Goal: Information Seeking & Learning: Learn about a topic

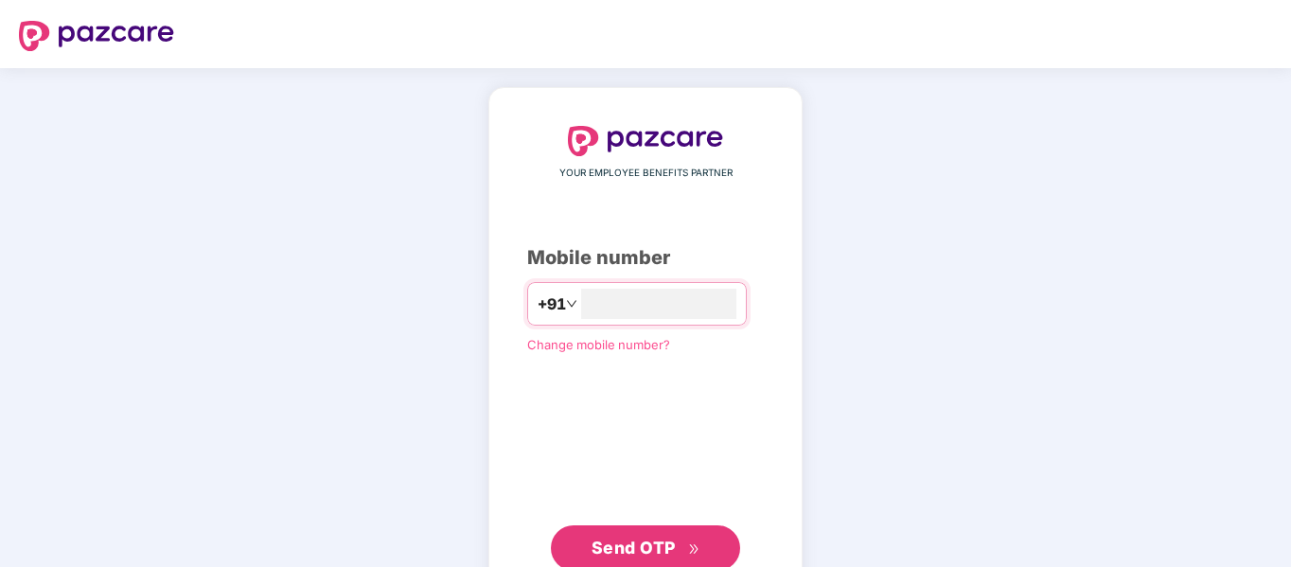
type input "**********"
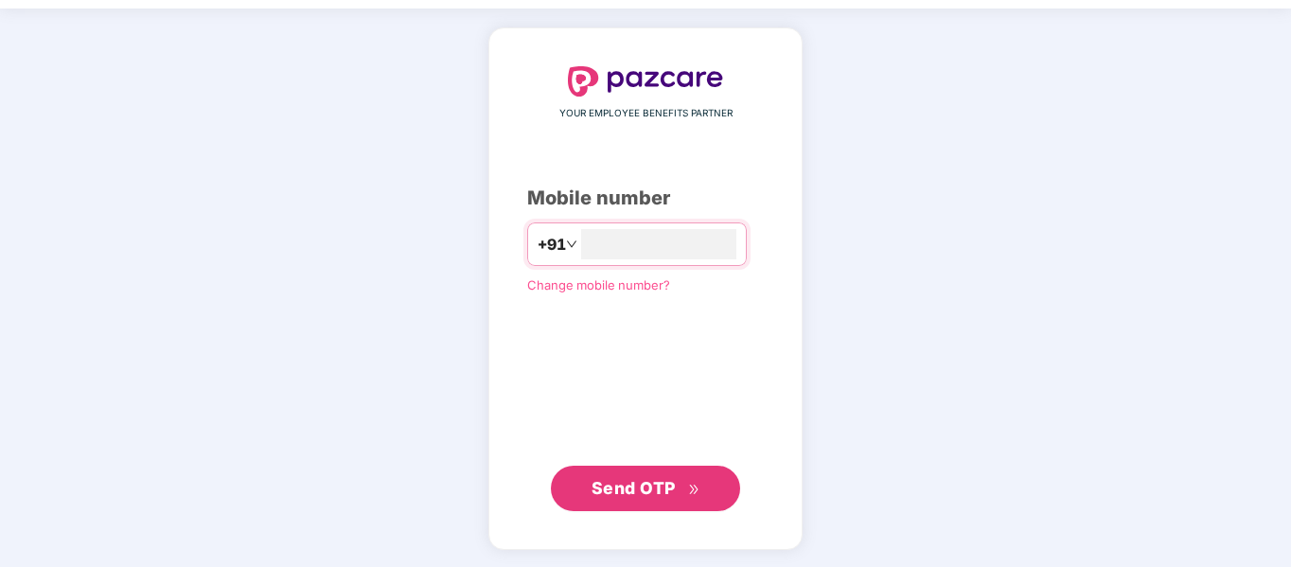
click at [647, 478] on span "Send OTP" at bounding box center [633, 488] width 84 height 20
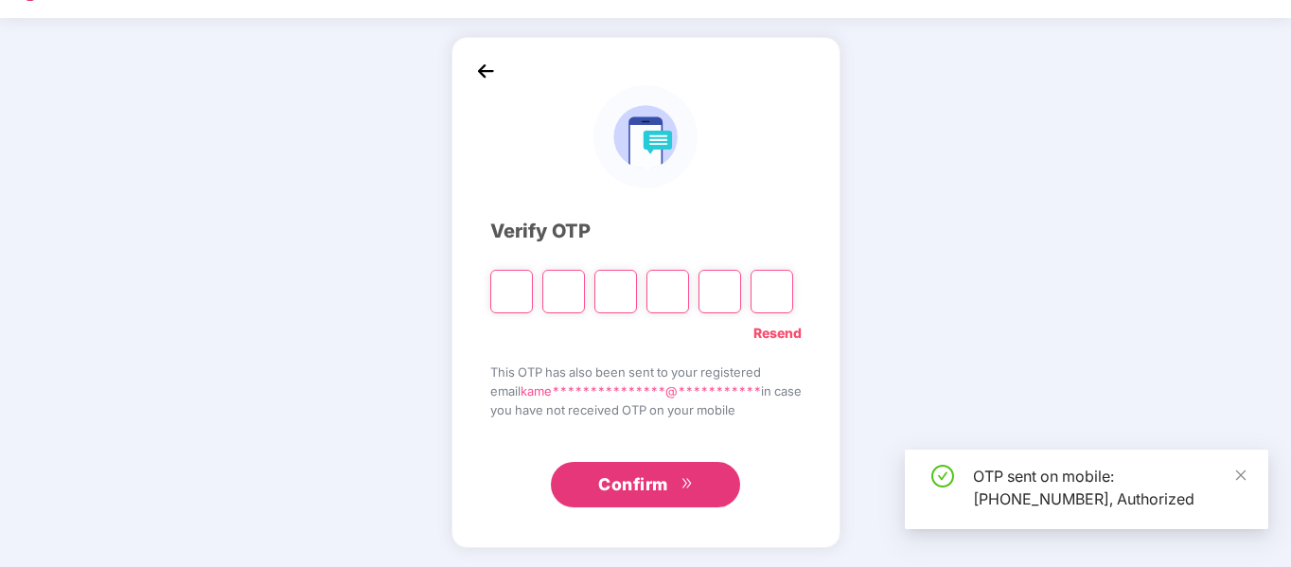
scroll to position [50, 0]
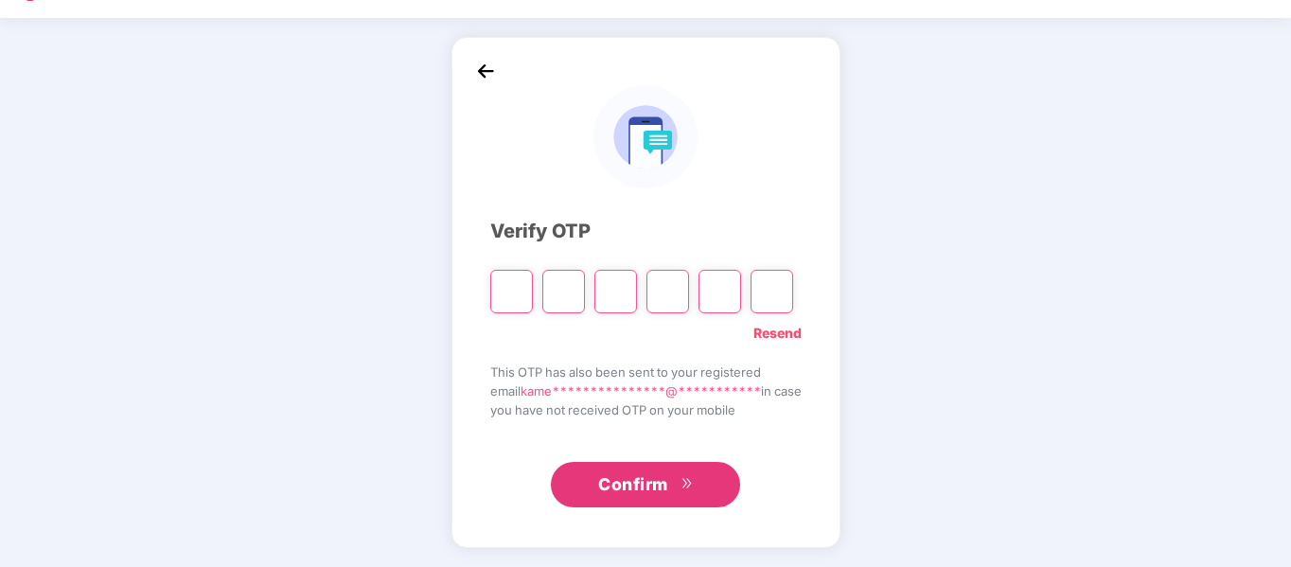
paste input "*"
type input "*"
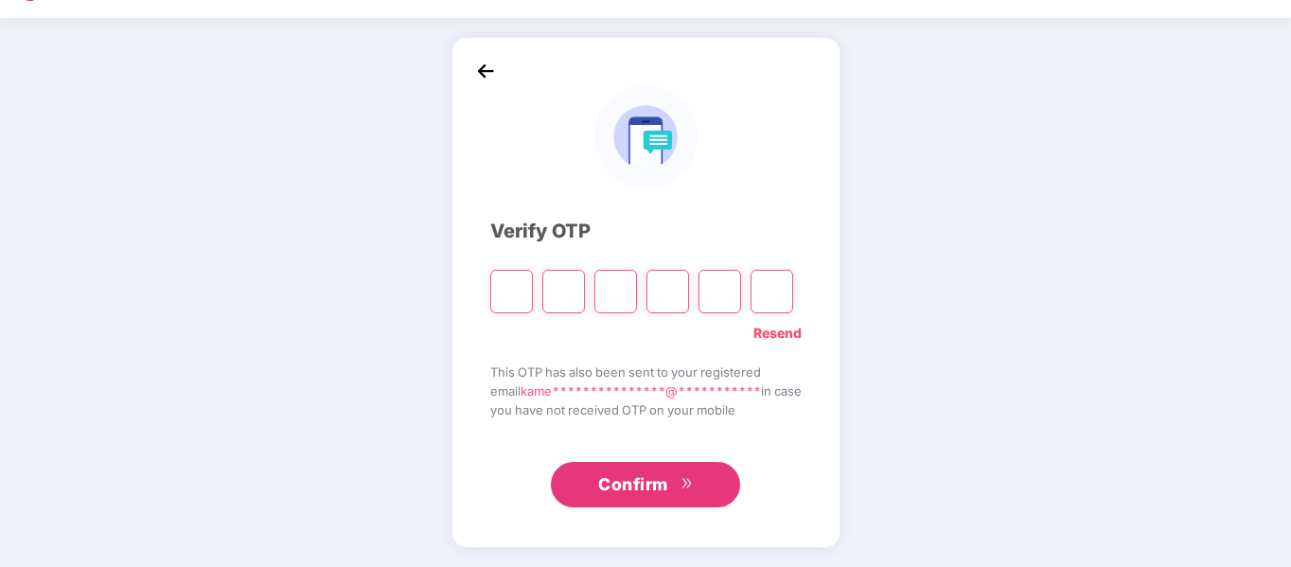
type input "*"
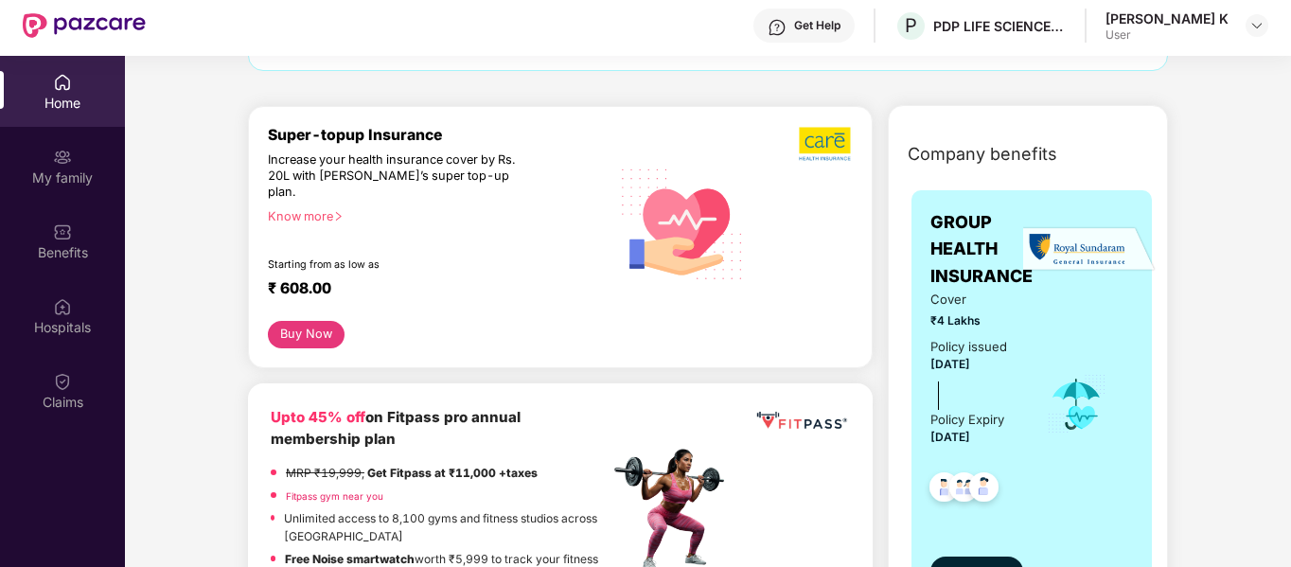
scroll to position [95, 0]
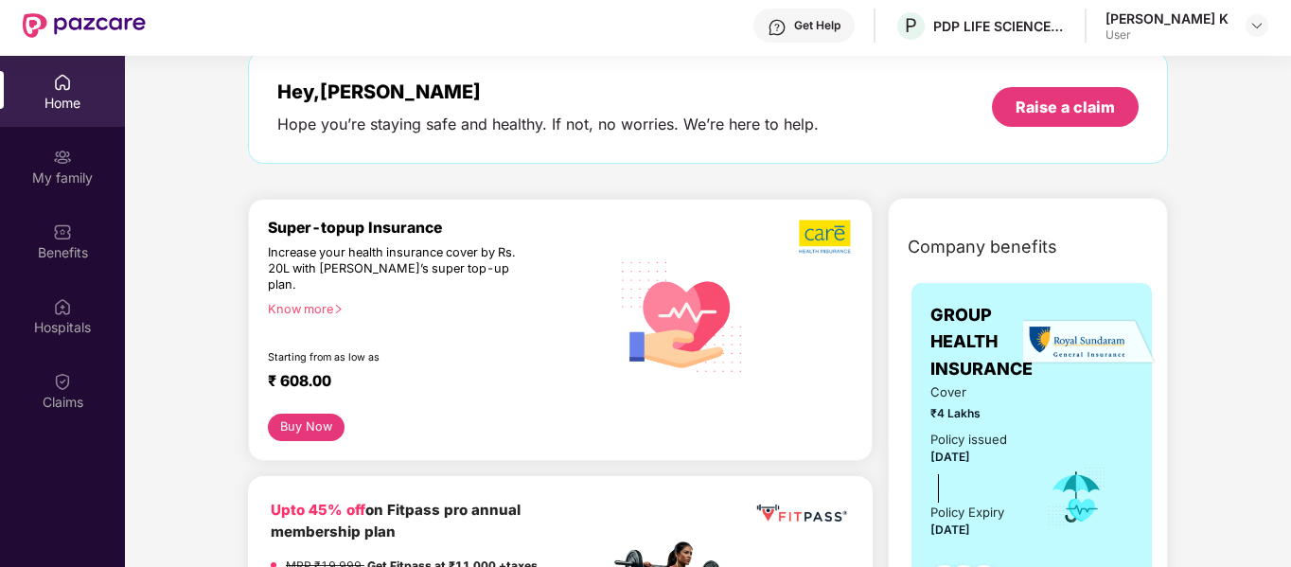
click at [334, 302] on div "Know more" at bounding box center [433, 308] width 330 height 13
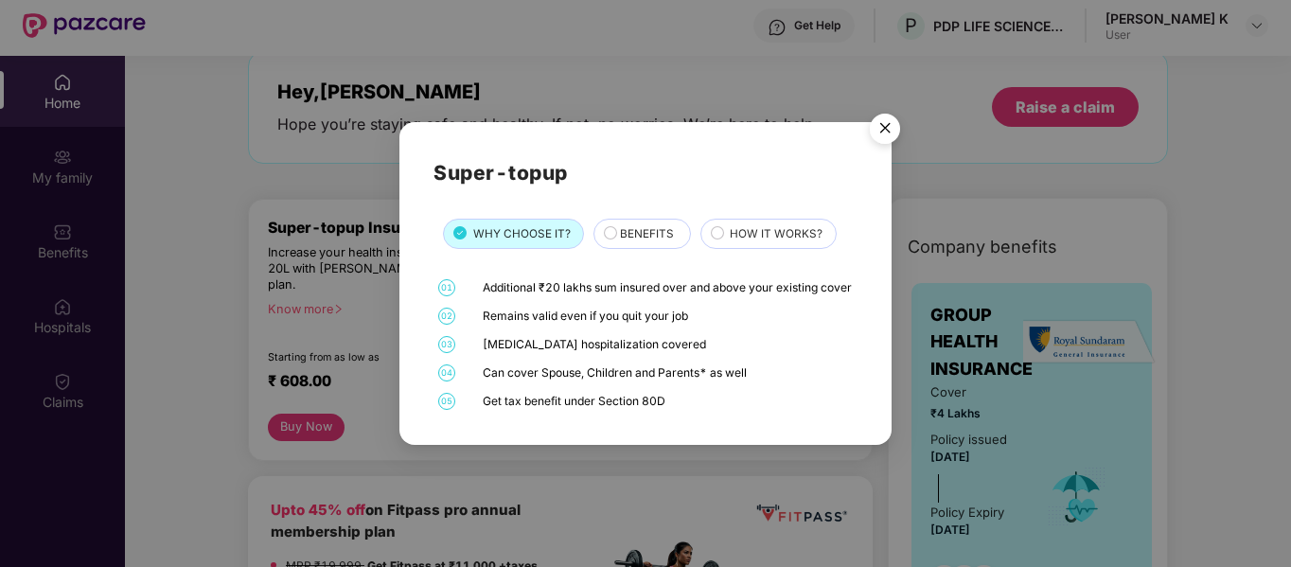
click at [630, 225] on span "BENEFITS" at bounding box center [647, 234] width 54 height 18
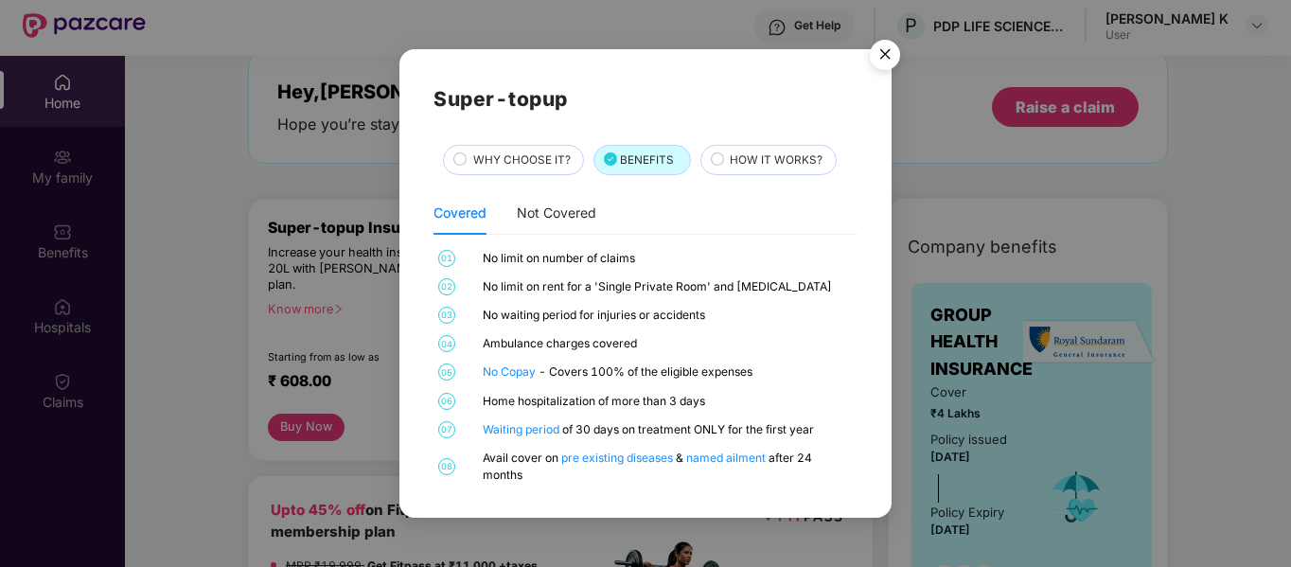
scroll to position [106, 0]
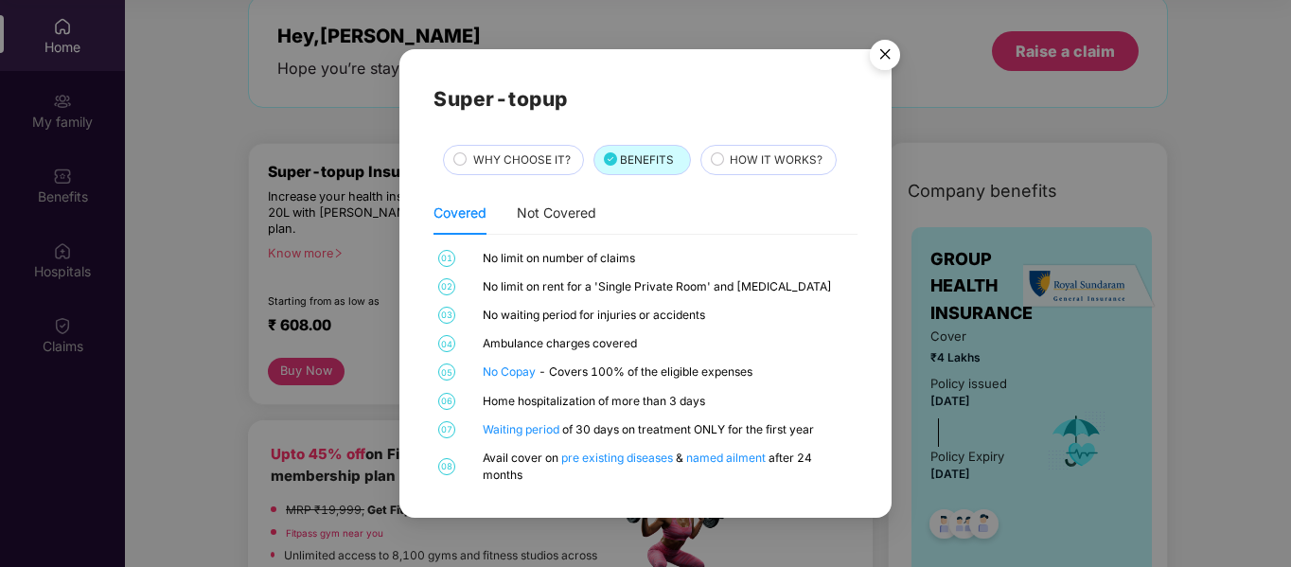
click at [761, 159] on span "HOW IT WORKS?" at bounding box center [776, 160] width 93 height 18
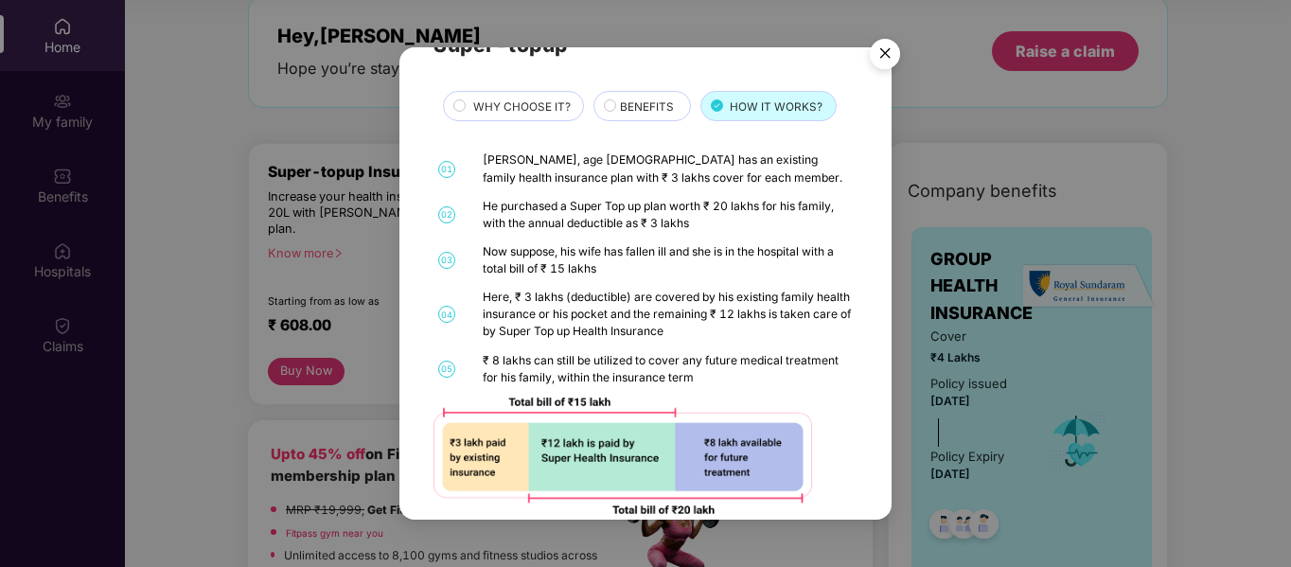
scroll to position [80, 0]
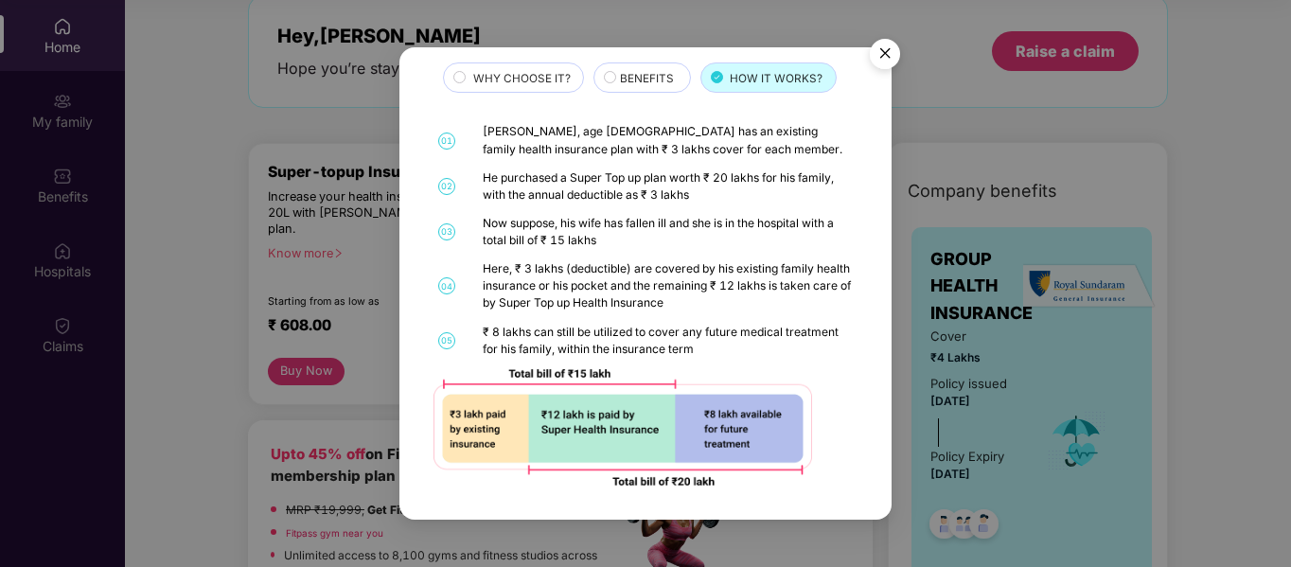
click at [661, 79] on span "BENEFITS" at bounding box center [647, 79] width 54 height 18
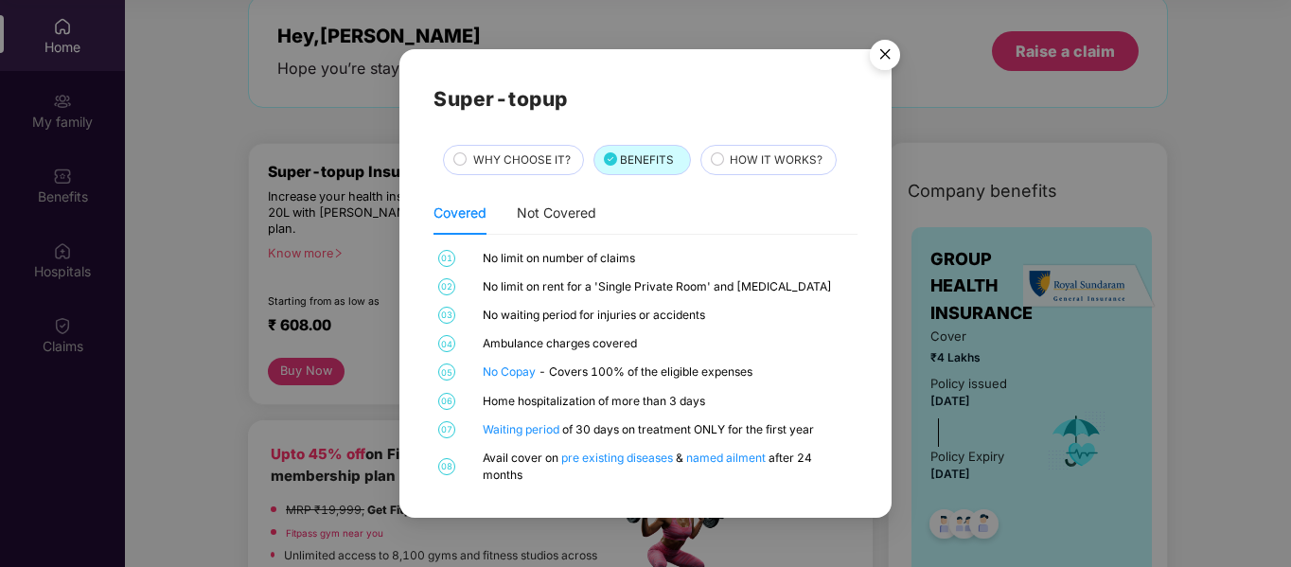
scroll to position [0, 0]
click at [885, 59] on img "Close" at bounding box center [884, 57] width 53 height 53
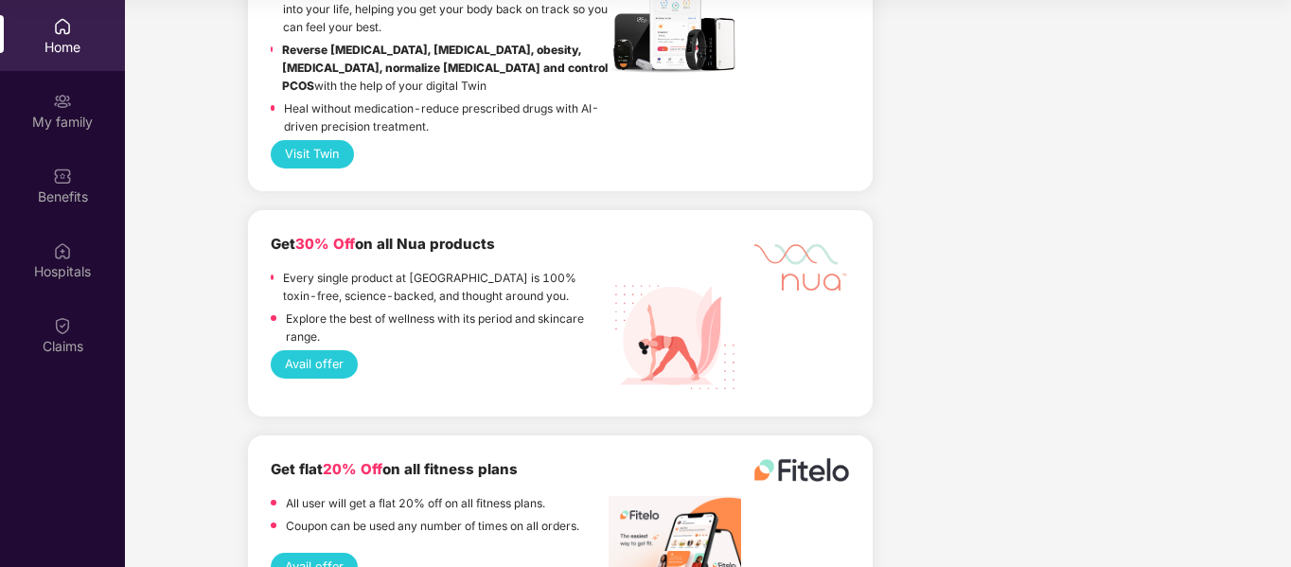
scroll to position [2649, 0]
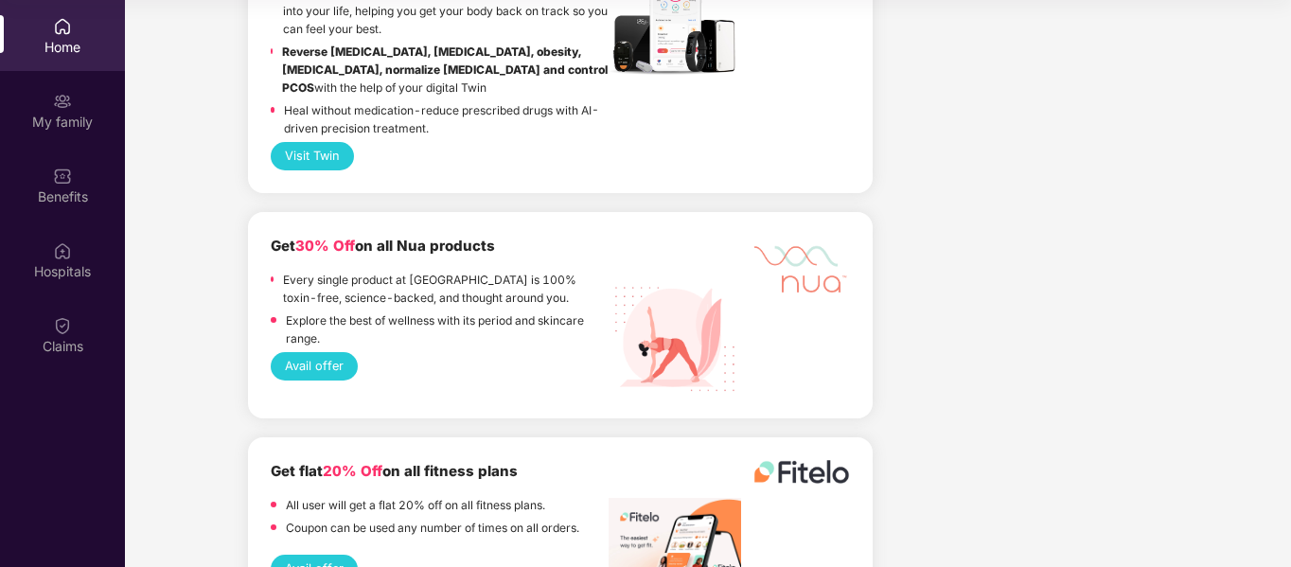
click at [90, 24] on div "Home" at bounding box center [62, 35] width 125 height 71
click at [38, 114] on div "My family" at bounding box center [62, 122] width 125 height 19
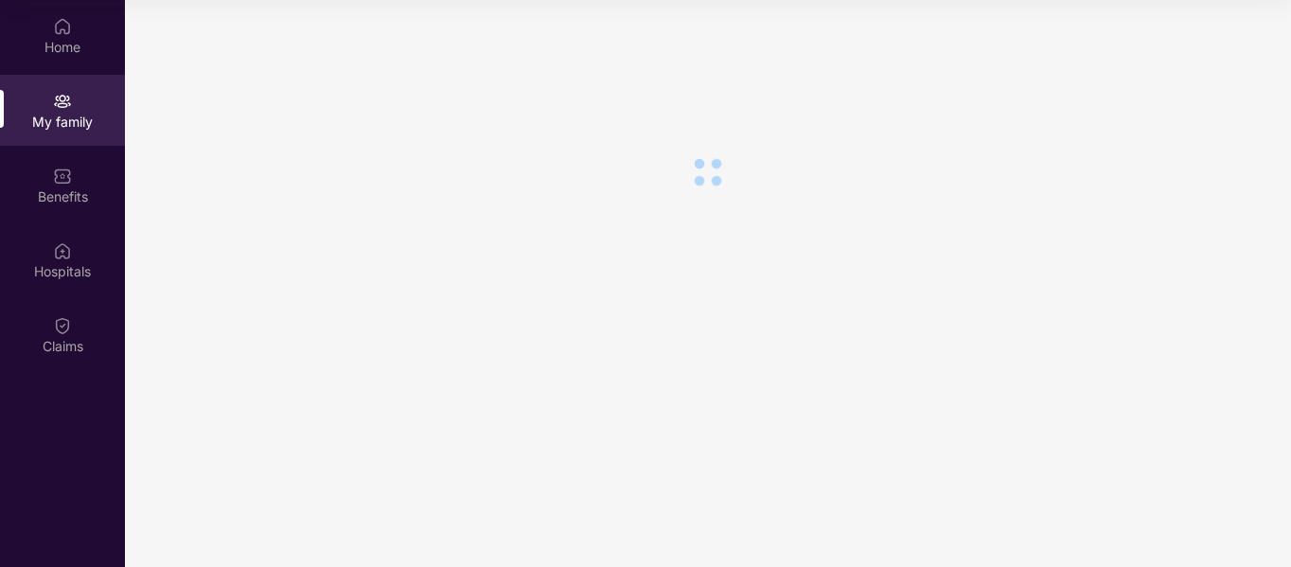
scroll to position [0, 0]
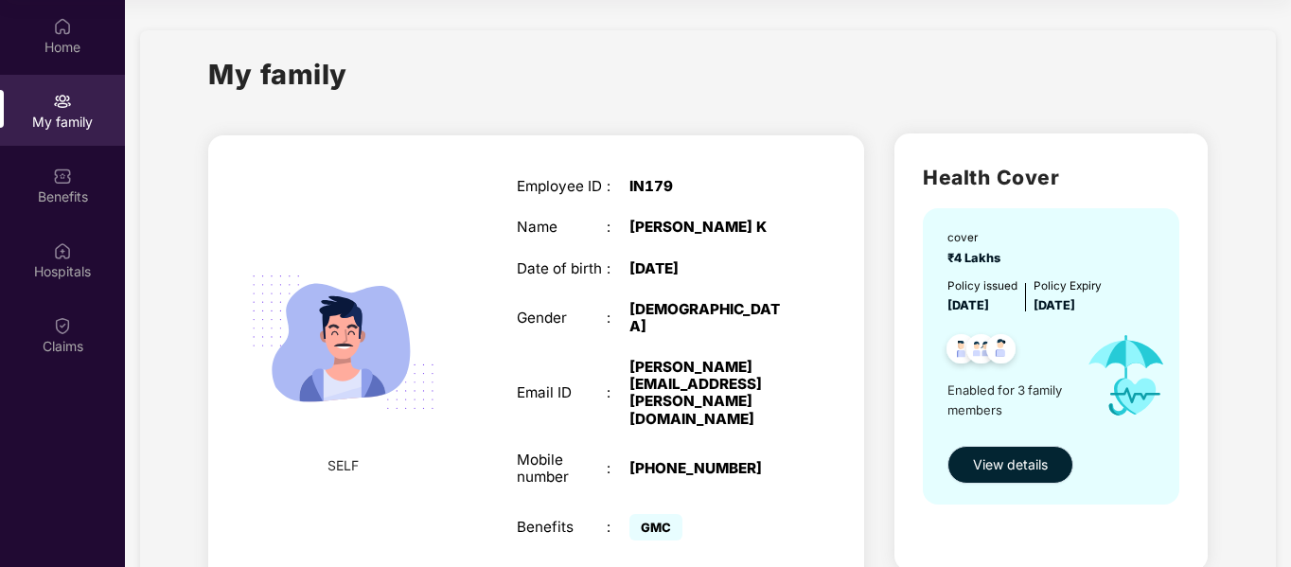
click at [1021, 467] on span "View details" at bounding box center [1010, 464] width 75 height 21
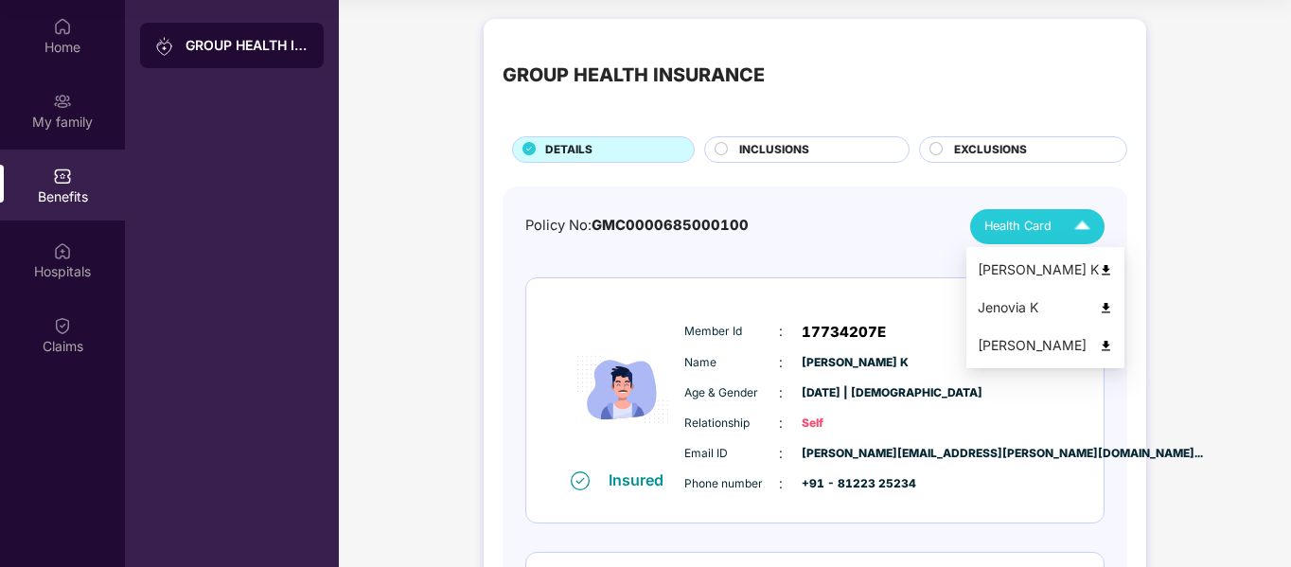
click at [1038, 229] on span "Health Card" at bounding box center [1017, 226] width 67 height 19
click at [1099, 269] on img at bounding box center [1106, 270] width 14 height 14
click at [1099, 309] on img at bounding box center [1106, 308] width 14 height 14
click at [1078, 346] on div "[PERSON_NAME]" at bounding box center [1044, 345] width 135 height 21
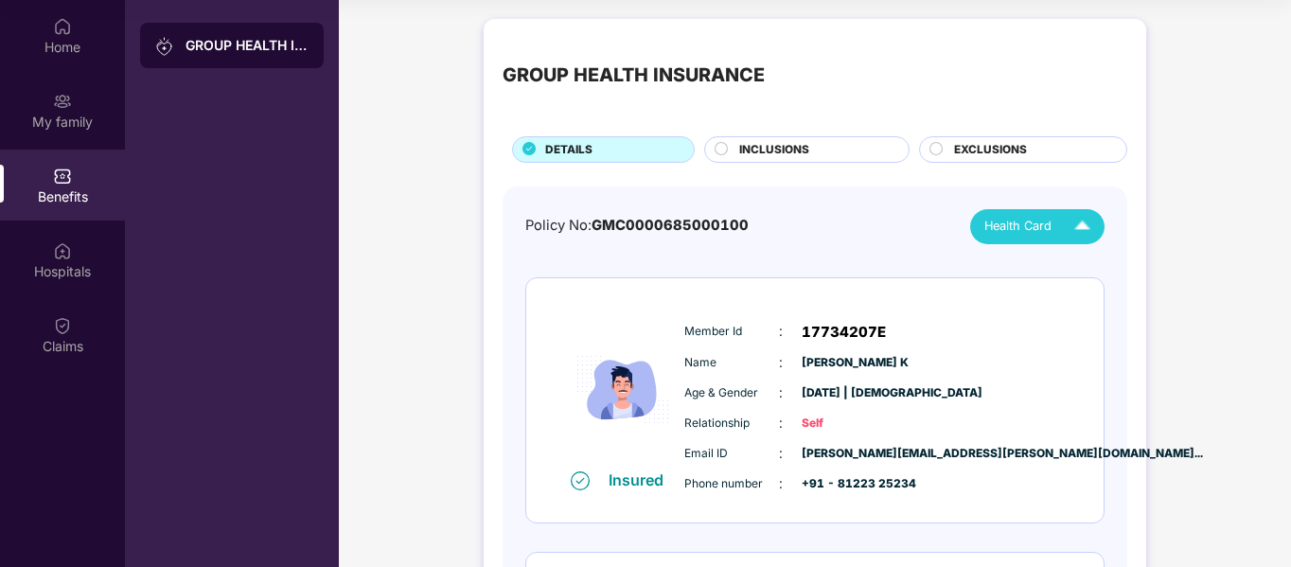
click at [795, 141] on span "INCLUSIONS" at bounding box center [774, 150] width 70 height 18
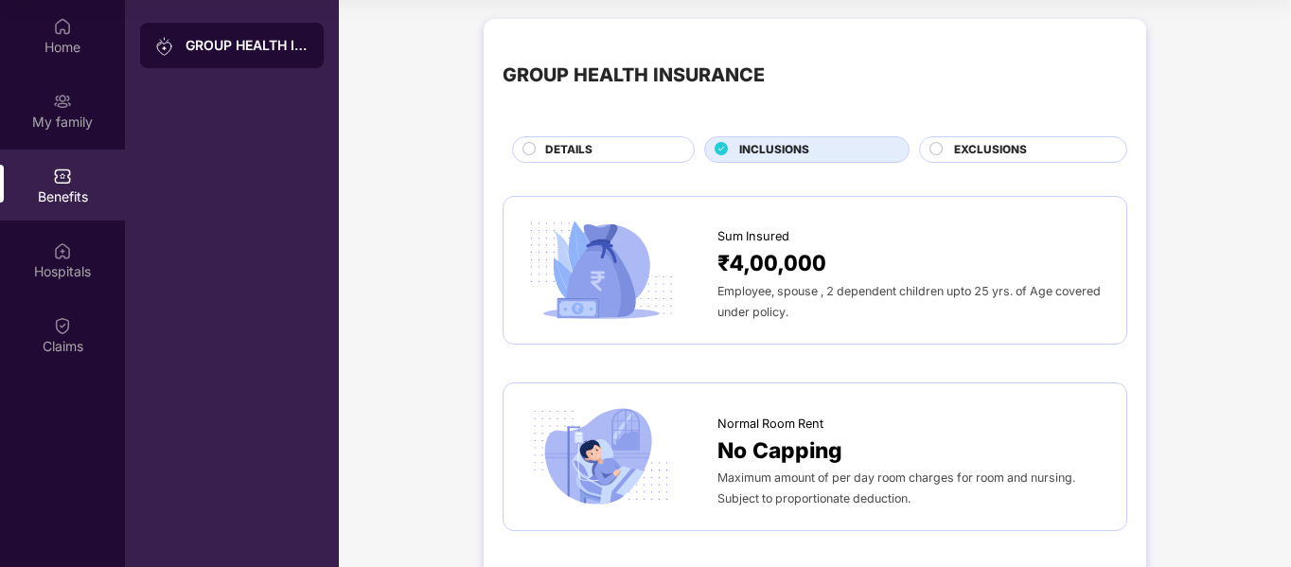
click at [977, 144] on span "EXCLUSIONS" at bounding box center [990, 150] width 73 height 18
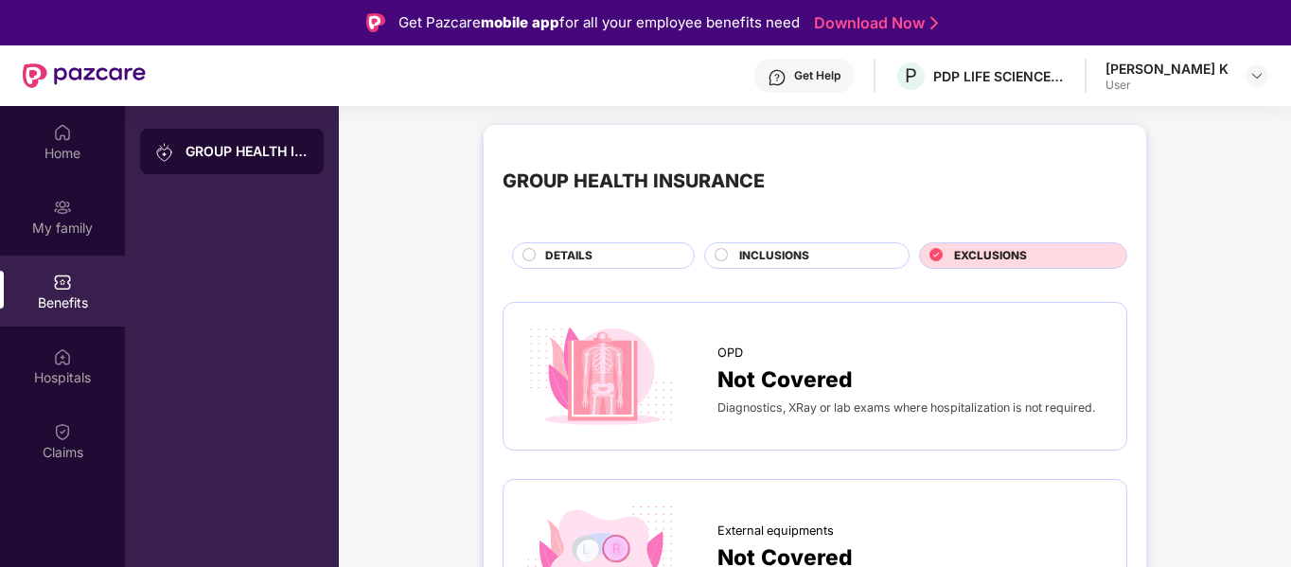
click at [600, 264] on div "DETAILS" at bounding box center [610, 257] width 149 height 21
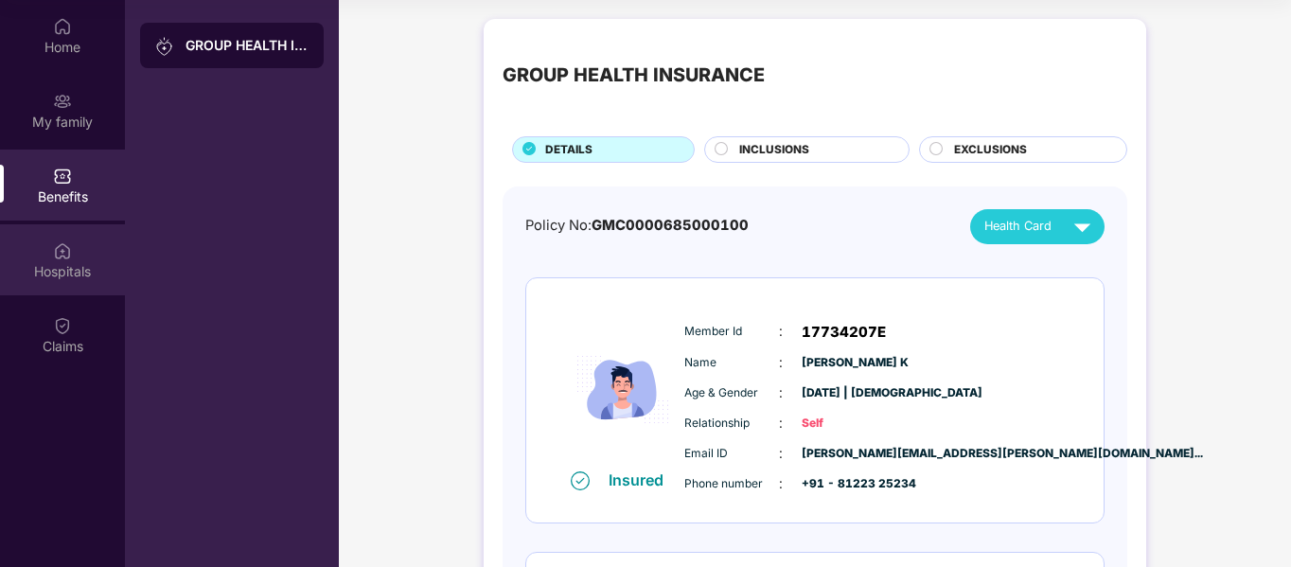
click at [90, 258] on div "Hospitals" at bounding box center [62, 259] width 125 height 71
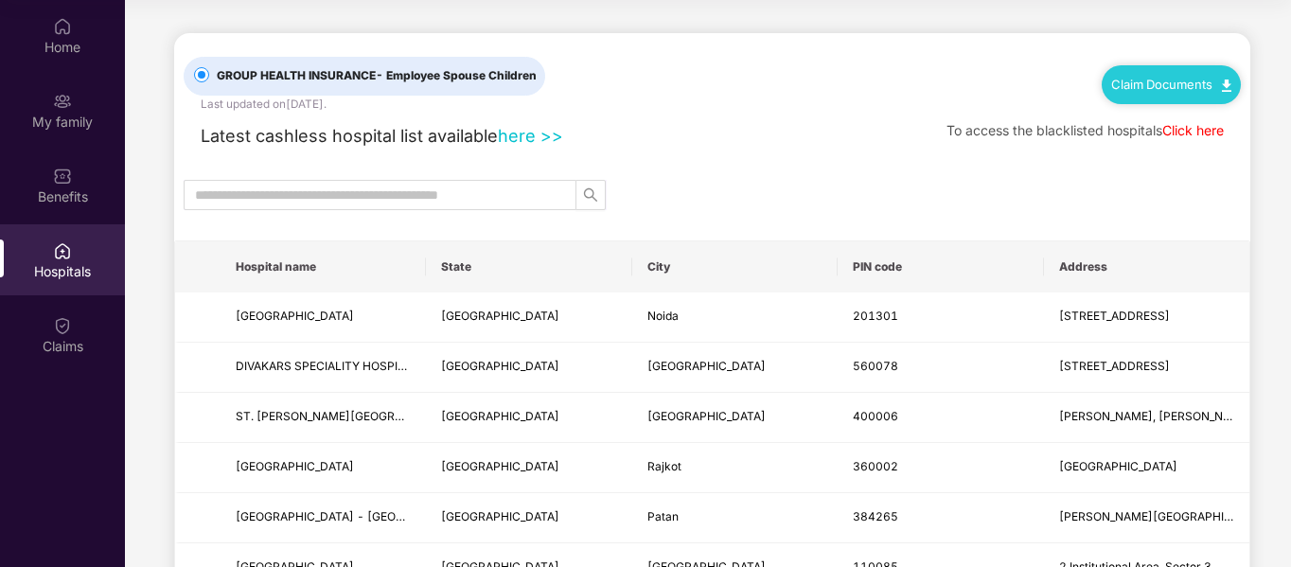
click at [661, 269] on th "City" at bounding box center [734, 266] width 205 height 51
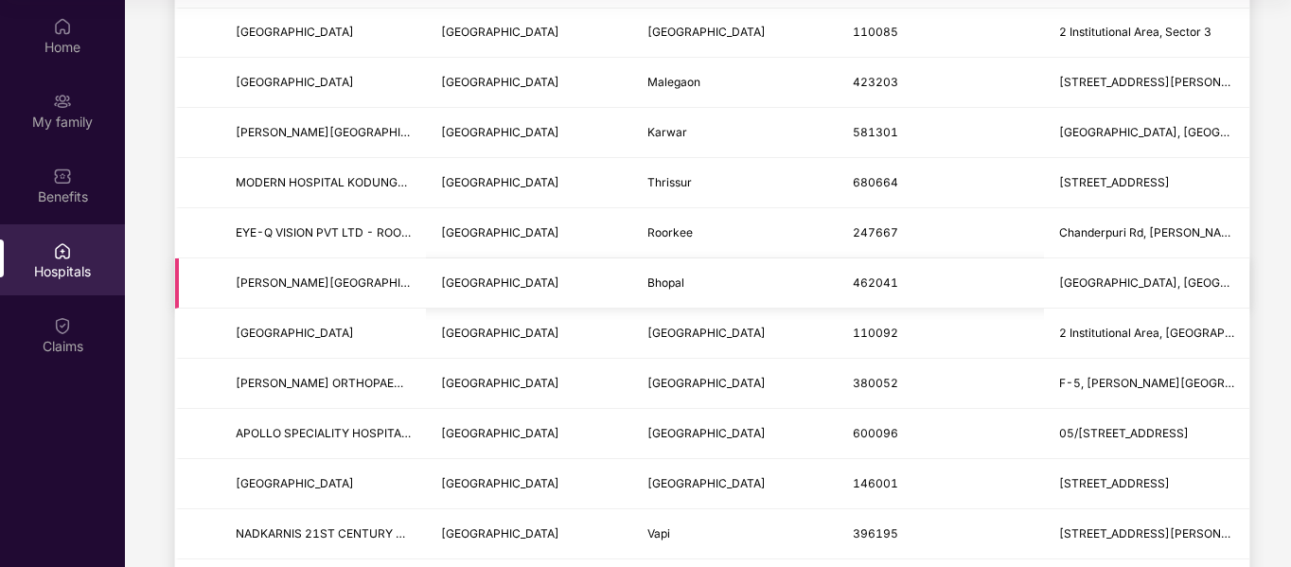
scroll to position [568, 0]
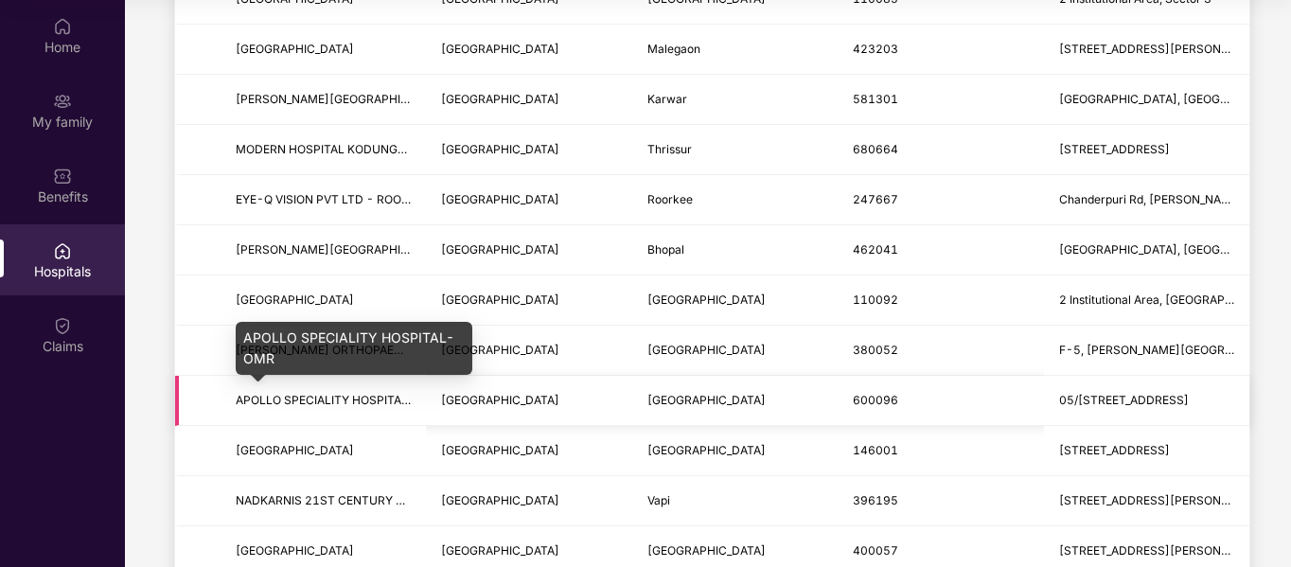
click at [324, 395] on span "APOLLO SPECIALITY HOSPITAL- OMR" at bounding box center [340, 400] width 208 height 14
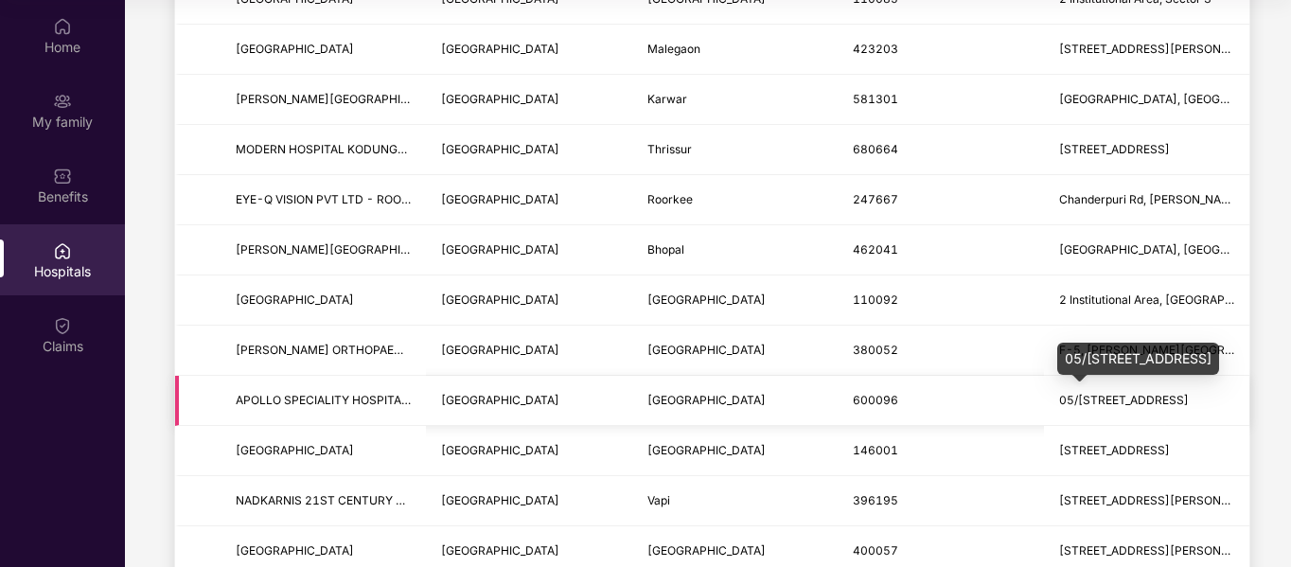
click at [1175, 396] on span "05/[STREET_ADDRESS]" at bounding box center [1124, 400] width 130 height 14
click at [1181, 354] on div "05/[STREET_ADDRESS]" at bounding box center [1138, 359] width 162 height 32
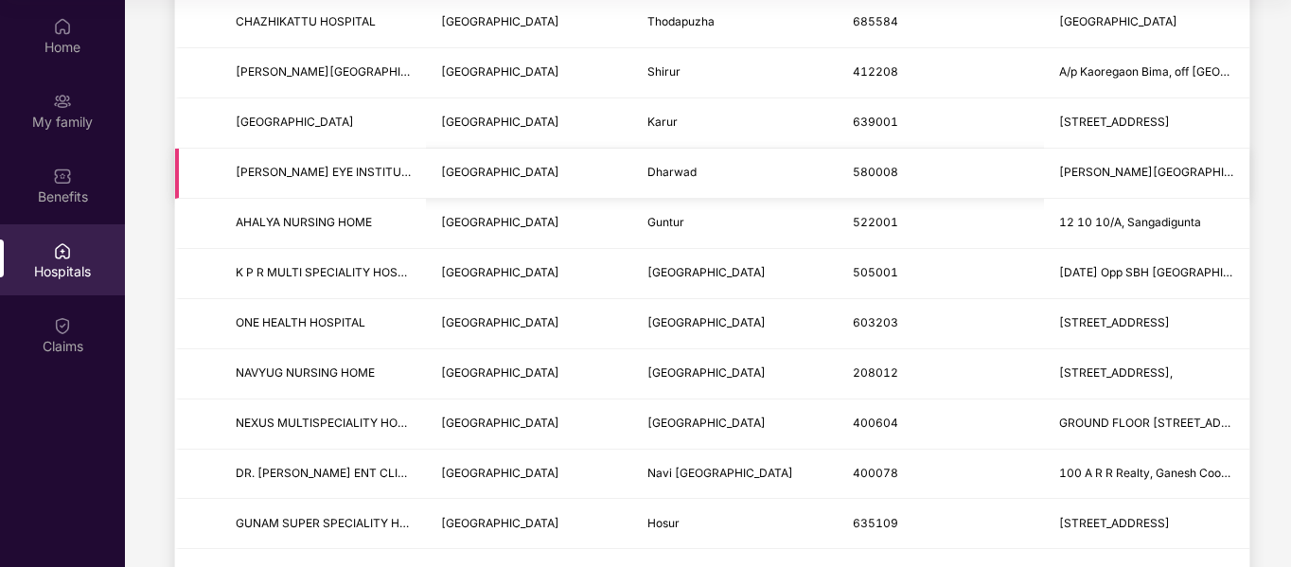
scroll to position [1230, 0]
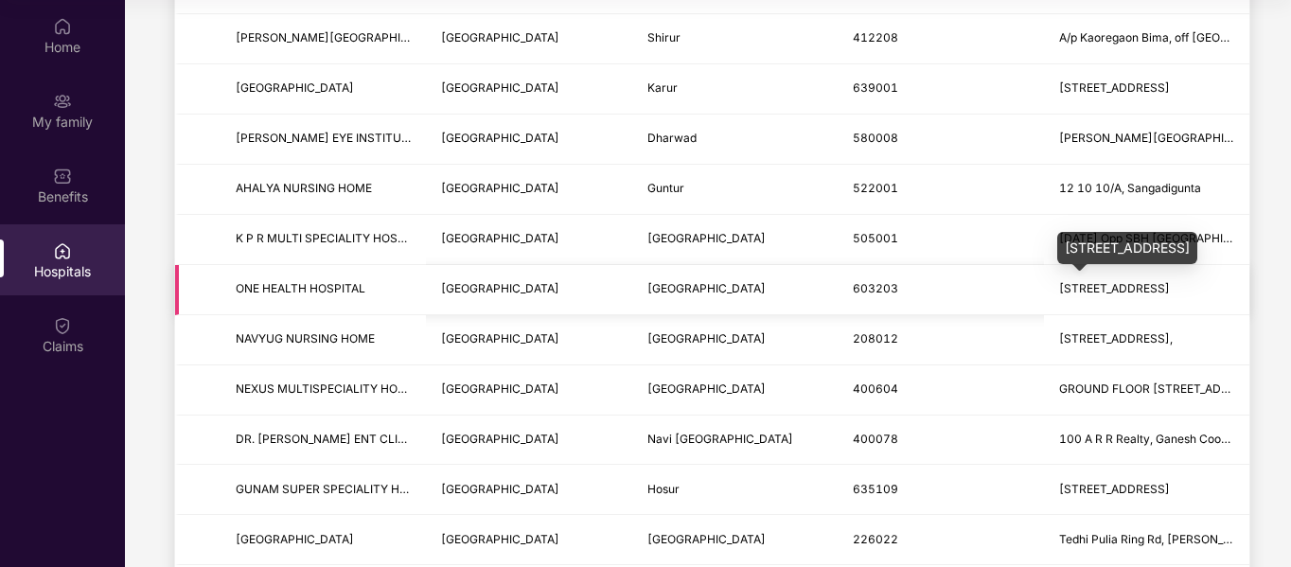
click at [1114, 281] on span "[STREET_ADDRESS]" at bounding box center [1114, 288] width 111 height 14
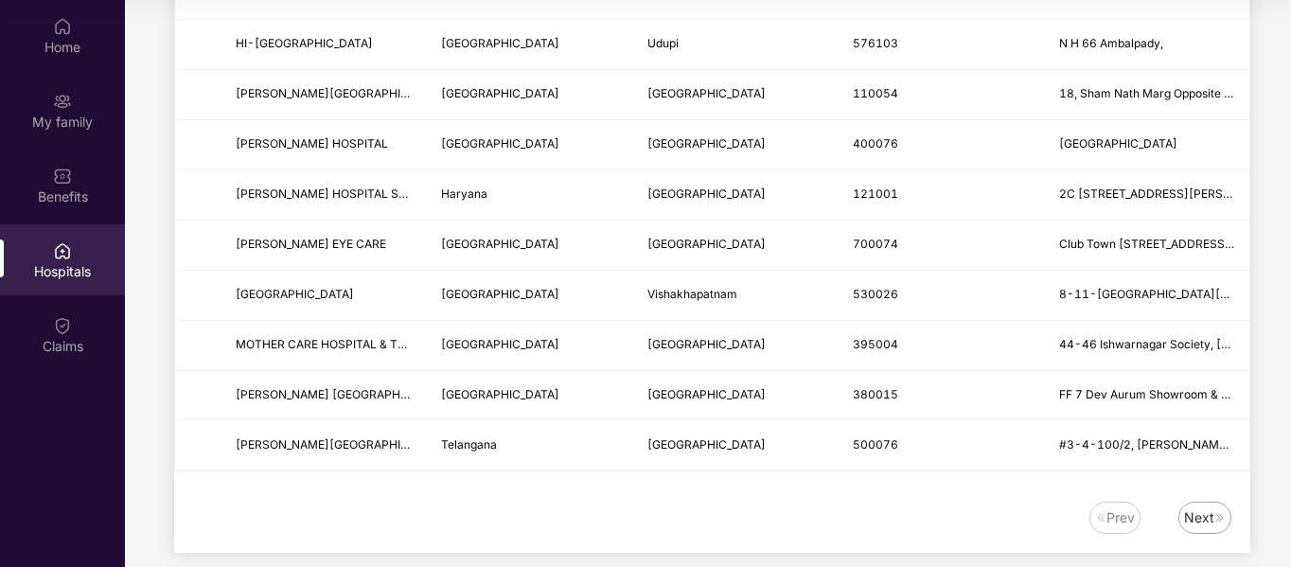
scroll to position [2350, 0]
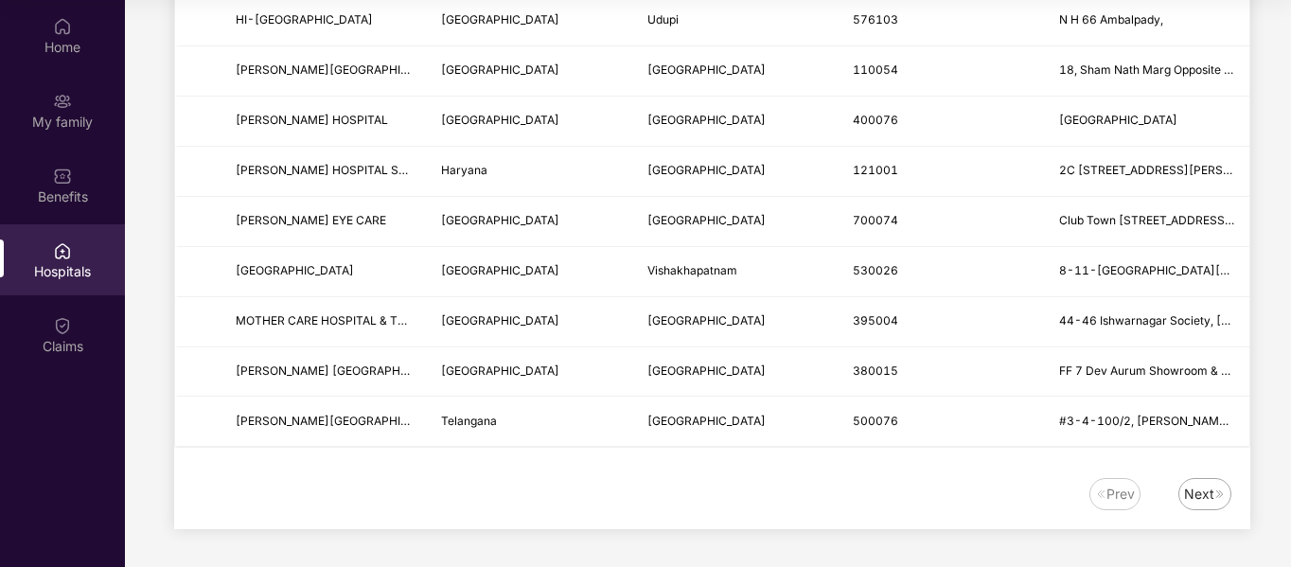
click at [1219, 492] on img at bounding box center [1219, 493] width 11 height 11
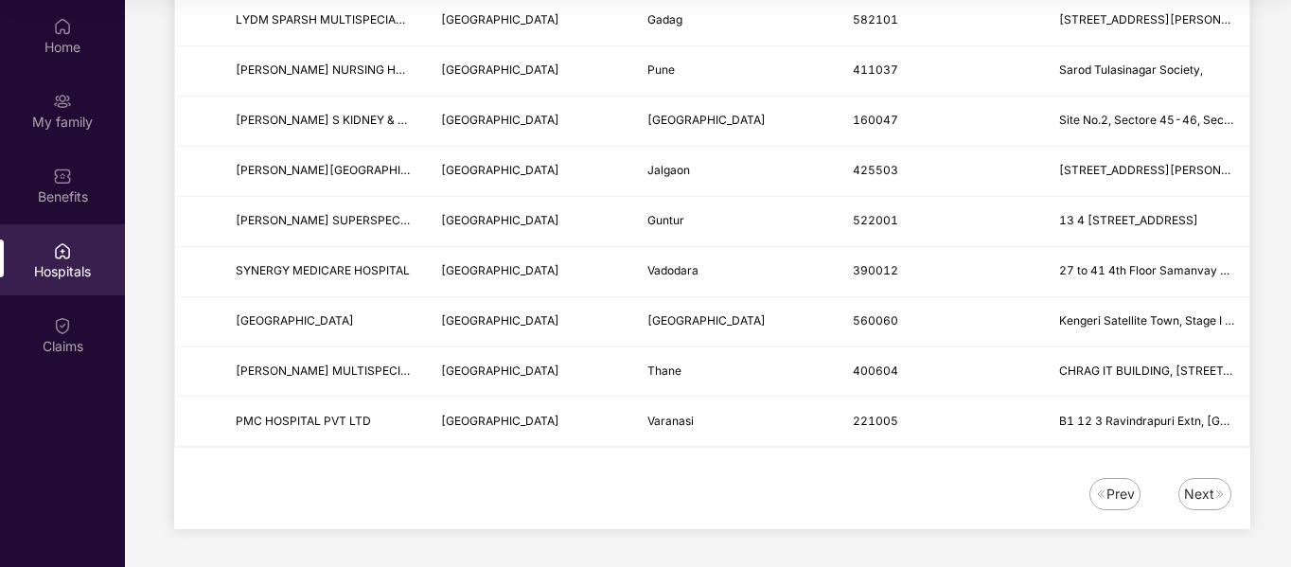
click at [1208, 500] on div "Next" at bounding box center [1199, 494] width 30 height 21
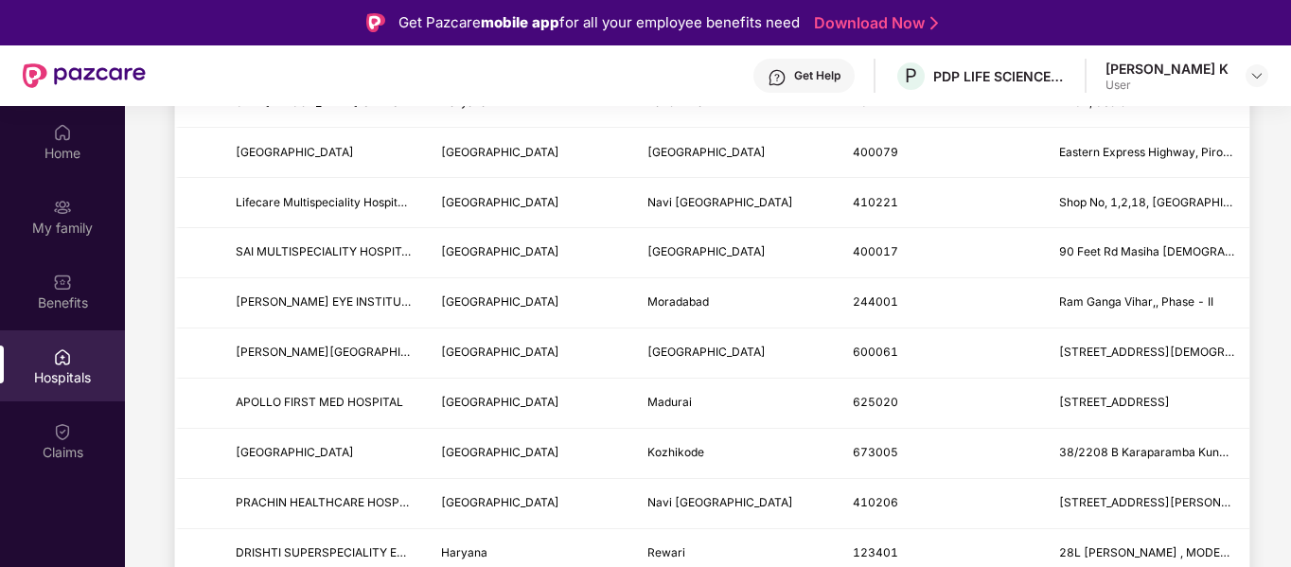
scroll to position [1135, 0]
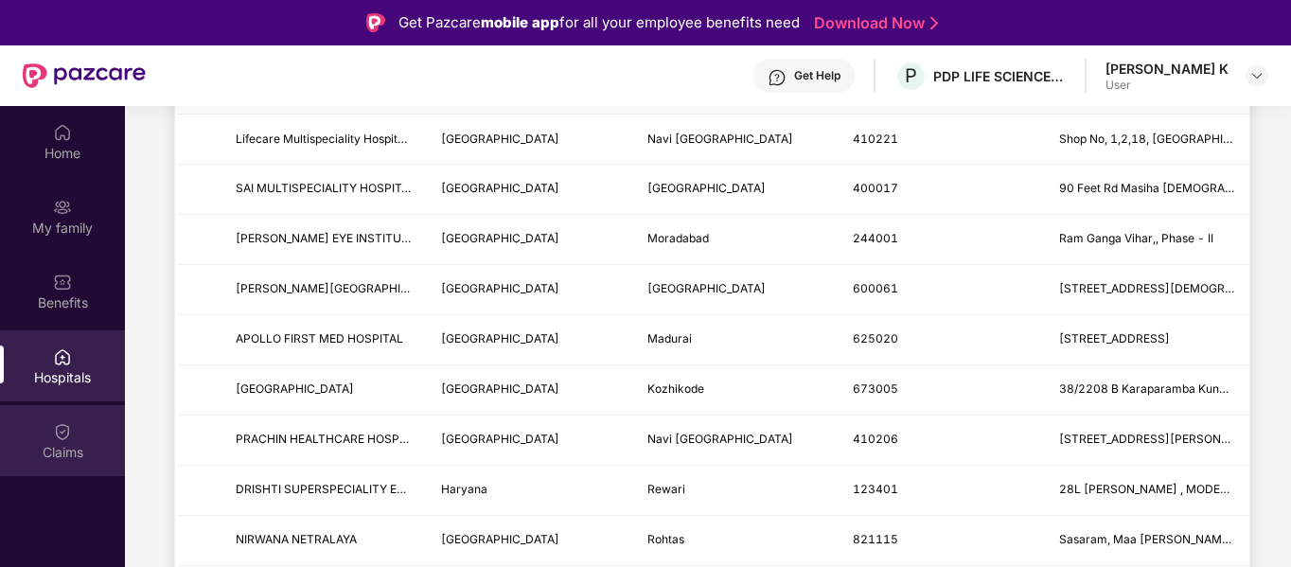
click at [66, 429] on img at bounding box center [62, 431] width 19 height 19
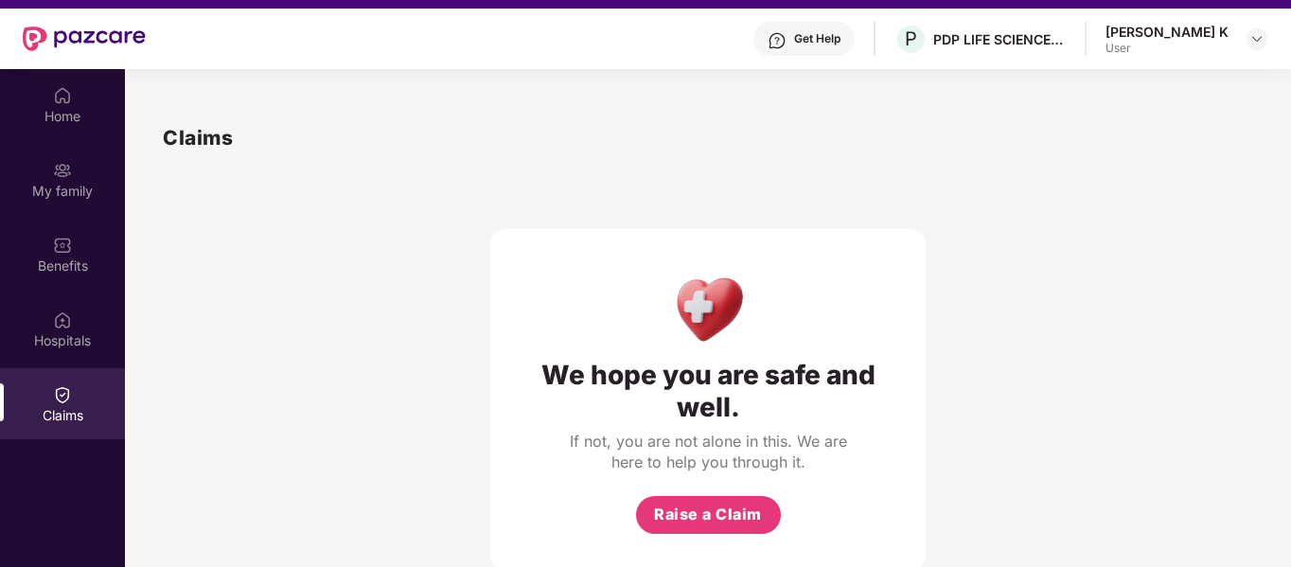
scroll to position [0, 0]
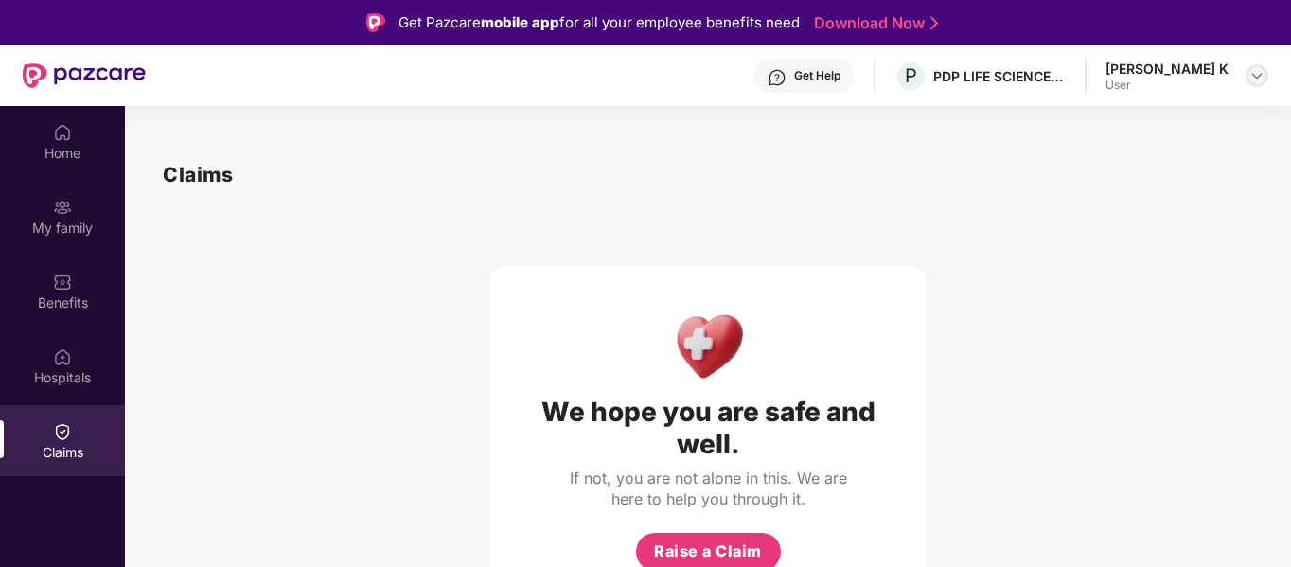
click at [1257, 72] on img at bounding box center [1256, 75] width 15 height 15
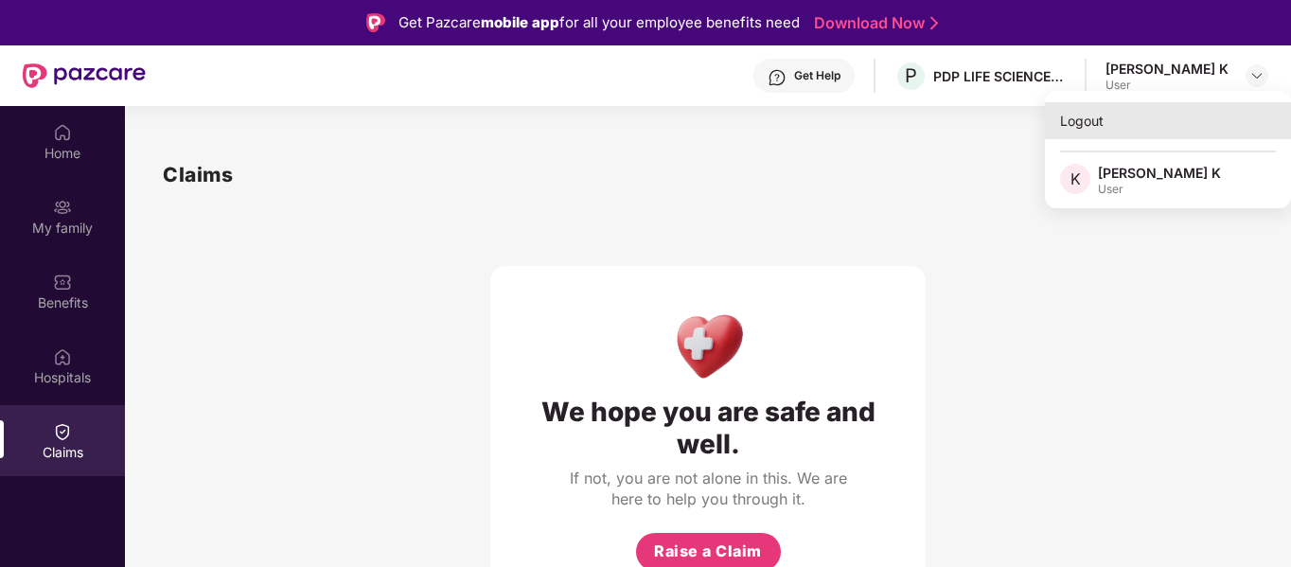
click at [1067, 118] on div "Logout" at bounding box center [1168, 120] width 246 height 37
